Goal: Submit feedback/report problem: Submit feedback/report problem

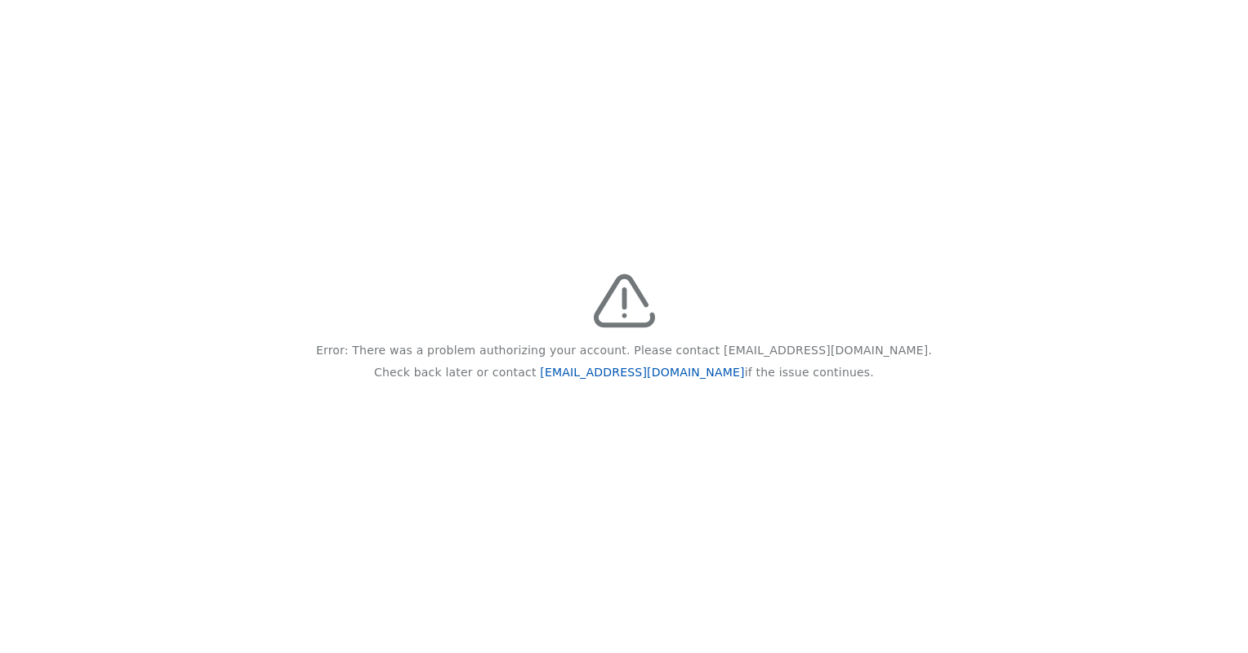
click at [604, 376] on link "[EMAIL_ADDRESS][DOMAIN_NAME]" at bounding box center [642, 372] width 204 height 13
